Goal: Information Seeking & Learning: Learn about a topic

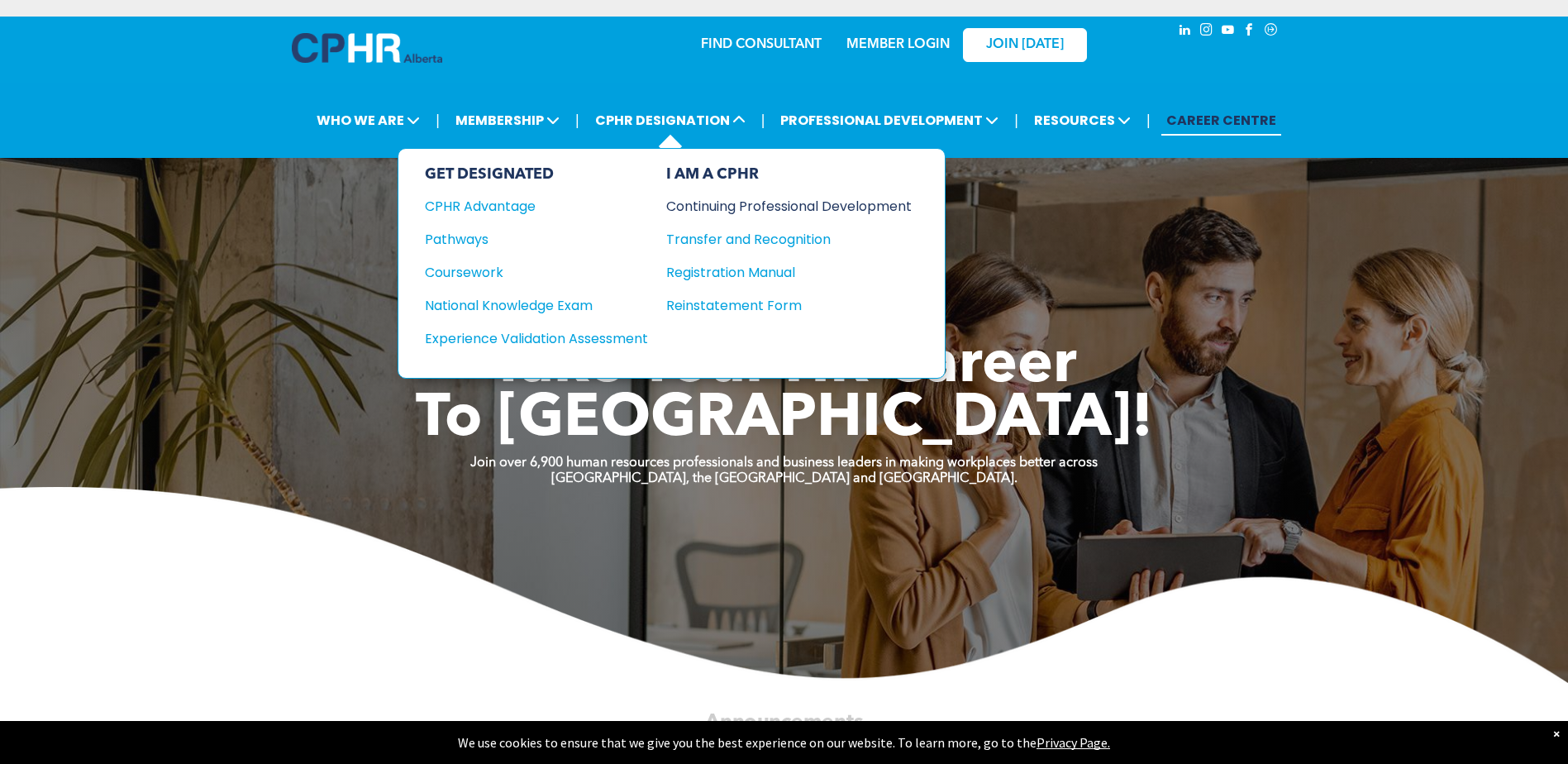
click at [765, 207] on div "Continuing Professional Development" at bounding box center [777, 207] width 221 height 21
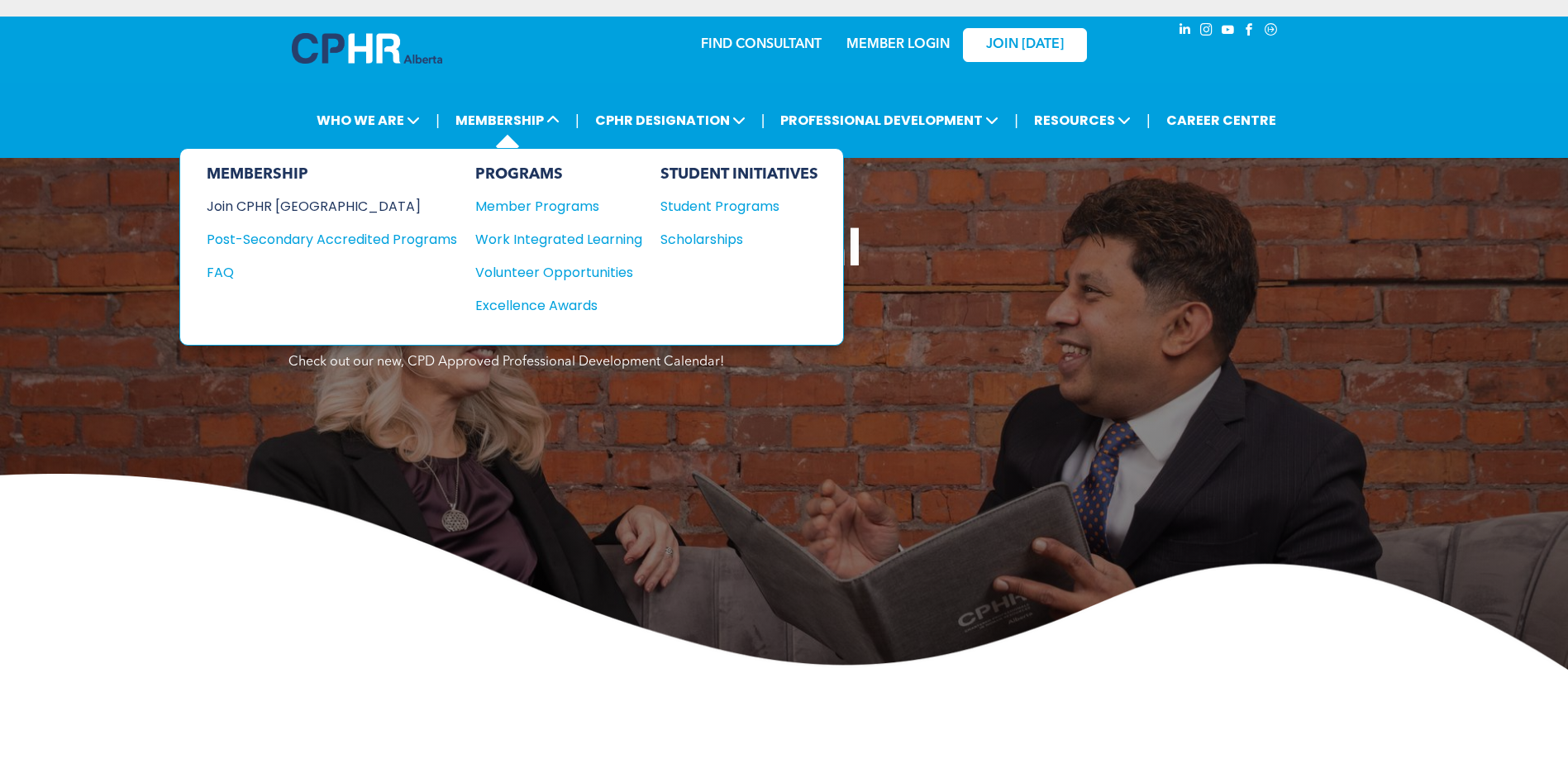
click at [307, 210] on div "Join CPHR [GEOGRAPHIC_DATA]" at bounding box center [319, 207] width 226 height 21
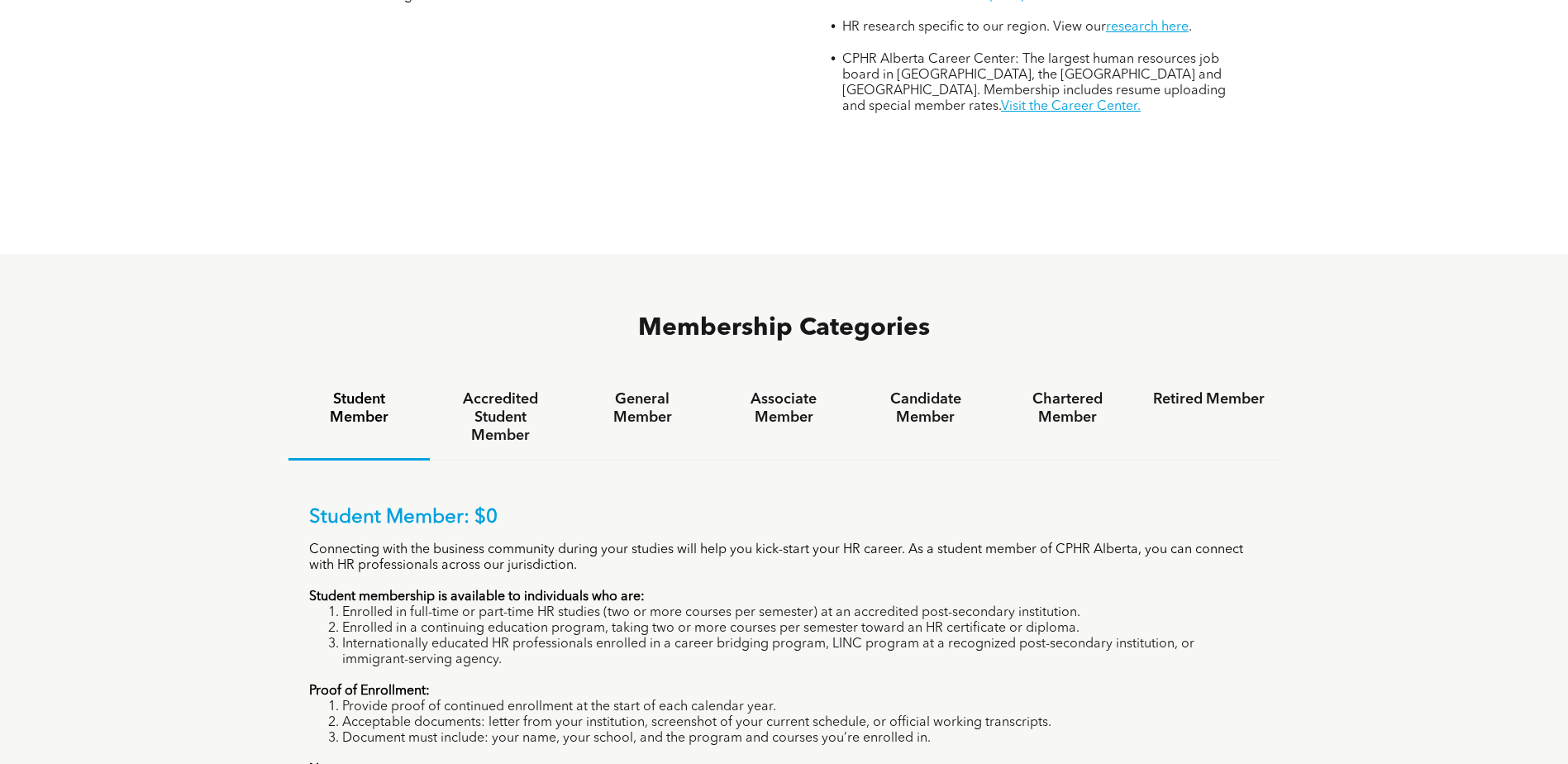
scroll to position [993, 0]
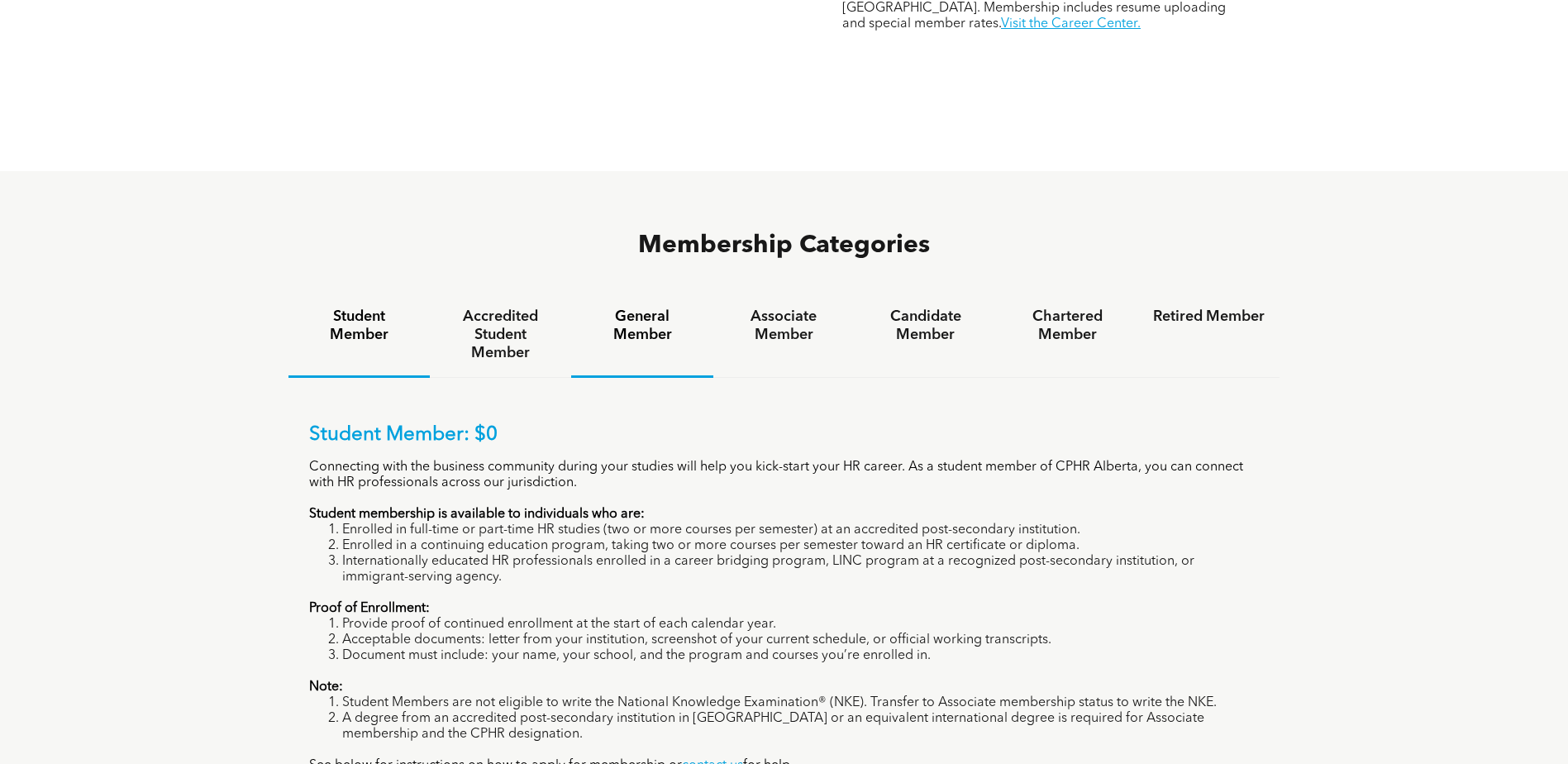
click at [639, 308] on h4 "General Member" at bounding box center [642, 326] width 111 height 37
